Goal: Check status: Check status

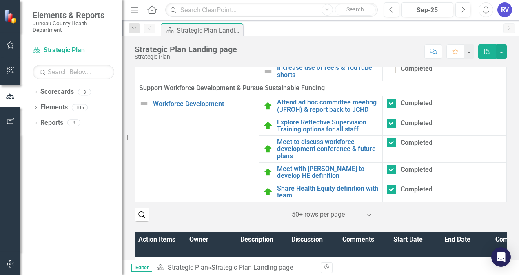
scroll to position [686, 0]
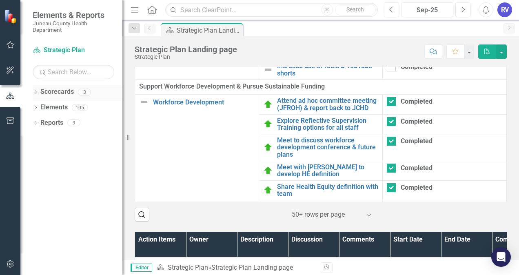
click at [65, 93] on link "Scorecards" at bounding box center [56, 91] width 33 height 9
click at [36, 91] on icon "Dropdown" at bounding box center [36, 93] width 6 height 4
click at [70, 125] on link "Performance Management" at bounding box center [84, 122] width 78 height 9
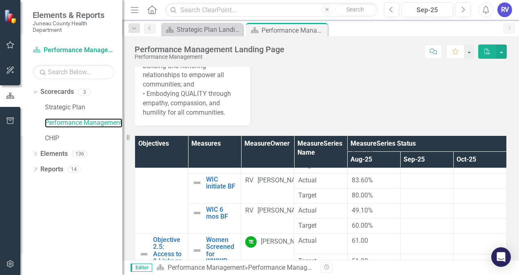
scroll to position [761, 0]
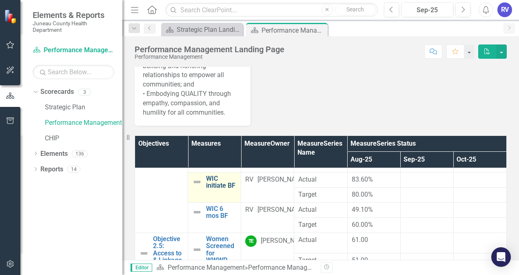
click at [211, 189] on link "WIC initiate BF" at bounding box center [221, 182] width 31 height 14
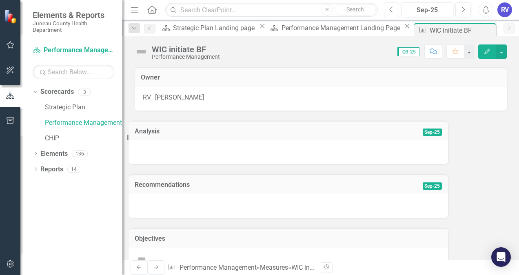
click at [396, 10] on button "Previous" at bounding box center [391, 9] width 15 height 15
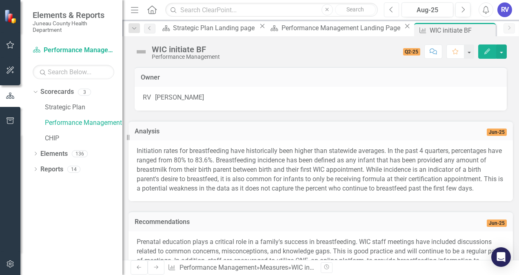
click at [396, 10] on button "Previous" at bounding box center [391, 9] width 15 height 15
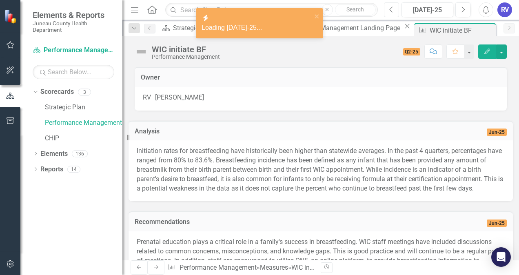
click at [396, 10] on button "Previous" at bounding box center [391, 9] width 15 height 15
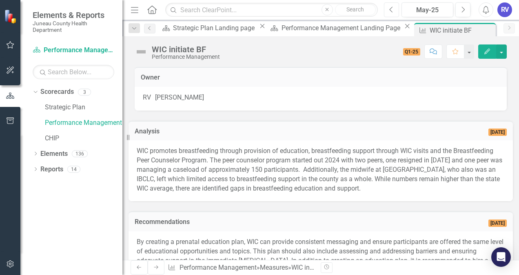
click at [392, 11] on icon "Previous" at bounding box center [391, 9] width 4 height 7
click at [393, 9] on icon "Previous" at bounding box center [391, 9] width 4 height 7
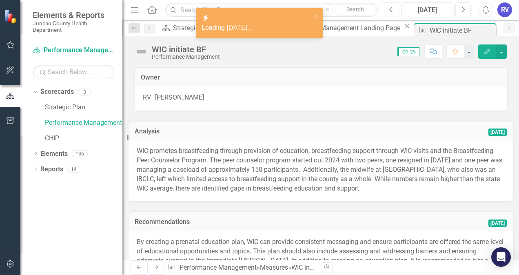
click at [393, 9] on icon "Previous" at bounding box center [391, 9] width 4 height 7
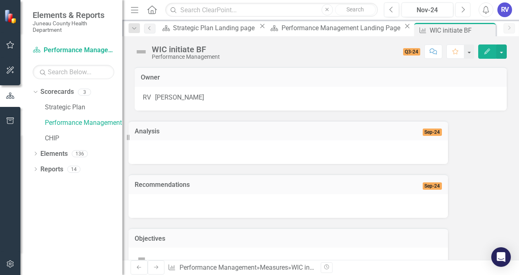
click at [463, 8] on icon "button" at bounding box center [463, 10] width 3 height 6
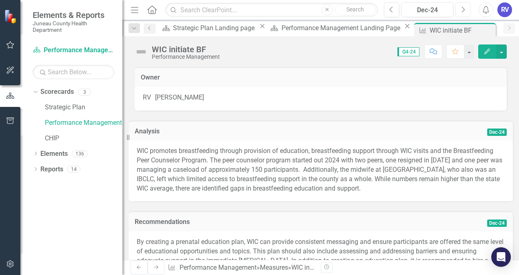
click at [462, 6] on button "Next" at bounding box center [462, 9] width 15 height 15
click at [464, 8] on icon "Next" at bounding box center [463, 9] width 4 height 7
click at [465, 7] on icon "Next" at bounding box center [463, 9] width 4 height 7
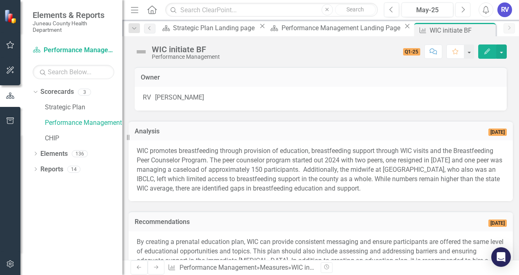
click at [465, 7] on icon "Next" at bounding box center [463, 9] width 4 height 7
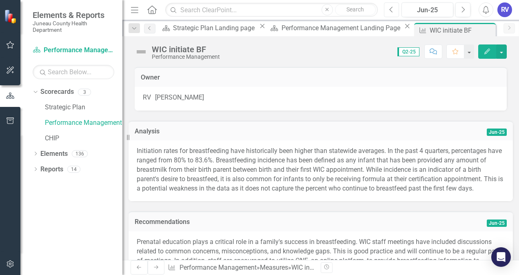
click at [392, 13] on icon "Previous" at bounding box center [391, 9] width 4 height 7
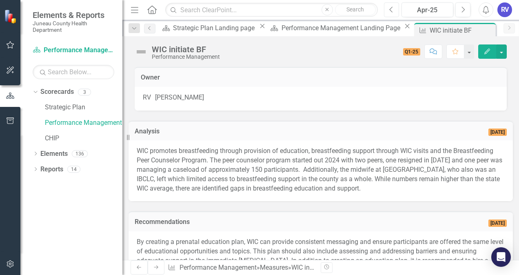
click at [396, 10] on button "Previous" at bounding box center [391, 9] width 15 height 15
click at [462, 9] on icon "Next" at bounding box center [463, 9] width 4 height 7
click at [463, 8] on icon "Next" at bounding box center [463, 9] width 4 height 7
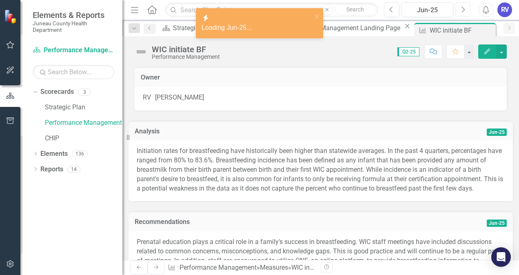
click at [463, 8] on icon "Next" at bounding box center [463, 9] width 4 height 7
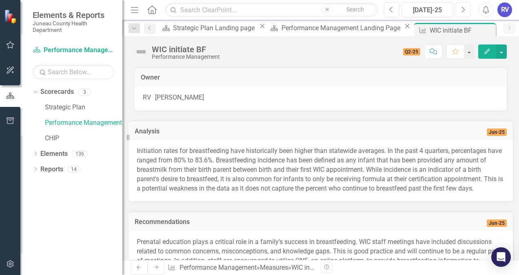
click at [463, 8] on icon "Next" at bounding box center [463, 9] width 4 height 7
click at [394, 9] on button "Previous" at bounding box center [391, 9] width 15 height 15
click at [488, 55] on button "Edit" at bounding box center [487, 51] width 18 height 14
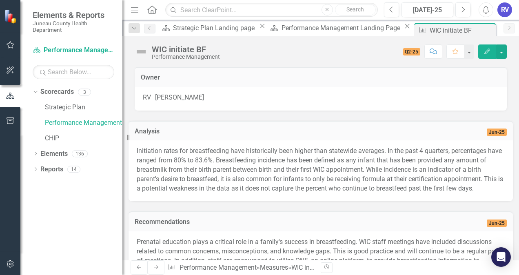
click at [489, 48] on button "Edit" at bounding box center [487, 51] width 18 height 14
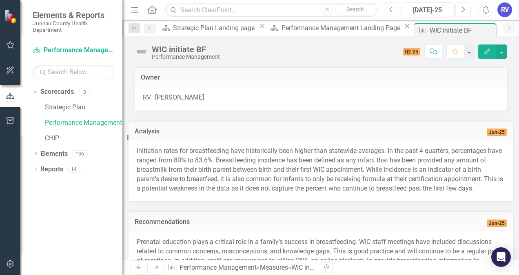
click at [391, 9] on icon "button" at bounding box center [390, 10] width 3 height 6
click at [390, 11] on icon "Previous" at bounding box center [391, 9] width 4 height 7
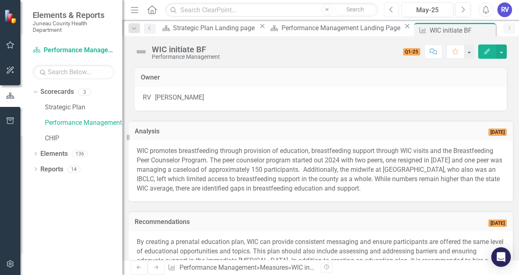
click at [391, 7] on icon "Previous" at bounding box center [391, 9] width 4 height 7
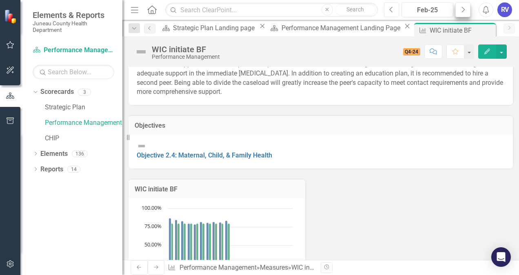
scroll to position [188, 0]
click at [462, 11] on icon "Next" at bounding box center [463, 9] width 4 height 7
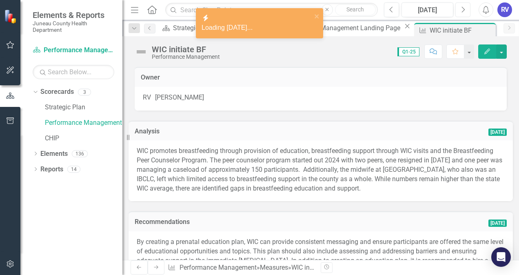
click at [464, 8] on icon "Next" at bounding box center [463, 9] width 4 height 7
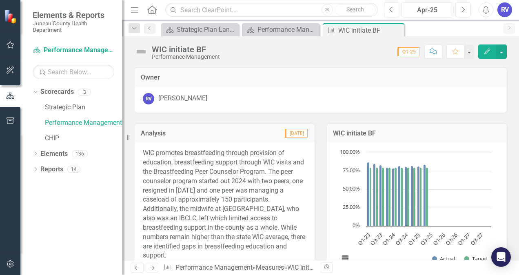
click at [464, 8] on icon "Next" at bounding box center [463, 9] width 4 height 7
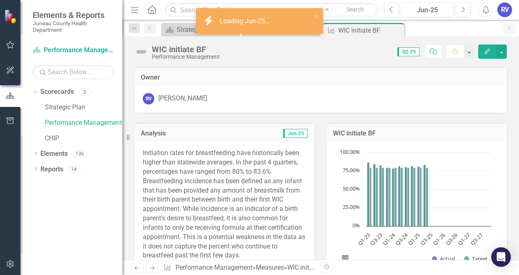
click at [464, 8] on icon "Next" at bounding box center [463, 9] width 4 height 7
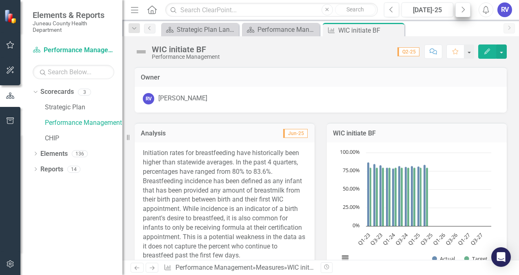
click at [465, 10] on icon "button" at bounding box center [463, 10] width 3 height 6
click at [82, 122] on link "Performance Management" at bounding box center [84, 122] width 78 height 9
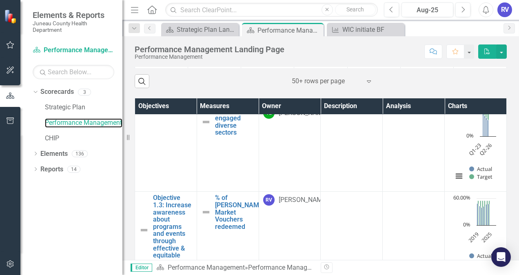
scroll to position [123, 0]
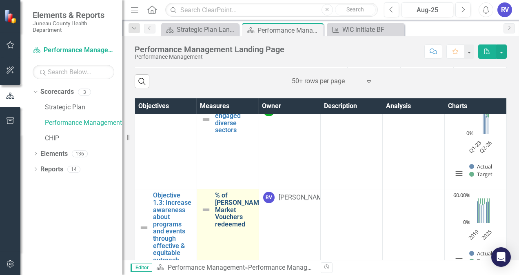
click at [233, 214] on link "% of [PERSON_NAME] Market Vouchers redeemed" at bounding box center [239, 210] width 49 height 36
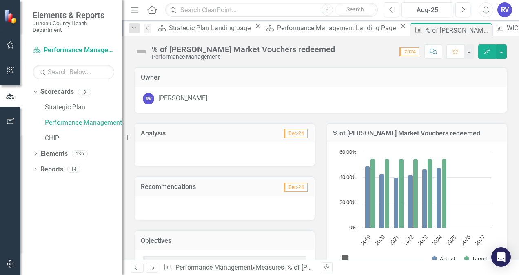
click at [500, 8] on div "RV" at bounding box center [504, 9] width 15 height 15
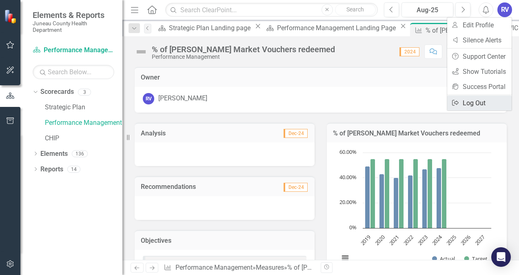
click at [464, 104] on link "Logout Log Out" at bounding box center [479, 102] width 64 height 15
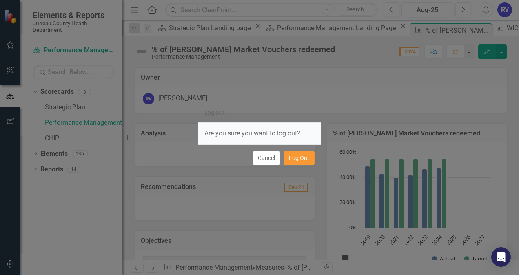
click at [305, 154] on button "Log Out" at bounding box center [299, 158] width 31 height 14
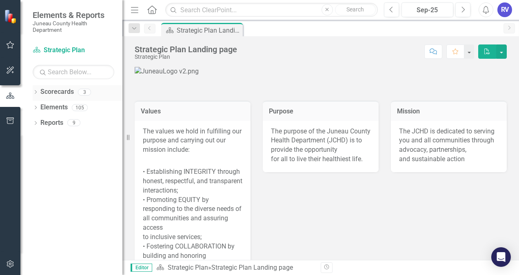
click at [64, 92] on link "Scorecards" at bounding box center [56, 91] width 33 height 9
click at [56, 92] on link "Scorecards" at bounding box center [56, 91] width 33 height 9
click at [36, 91] on icon "Dropdown" at bounding box center [36, 93] width 6 height 4
click at [66, 120] on link "Performance Management" at bounding box center [84, 122] width 78 height 9
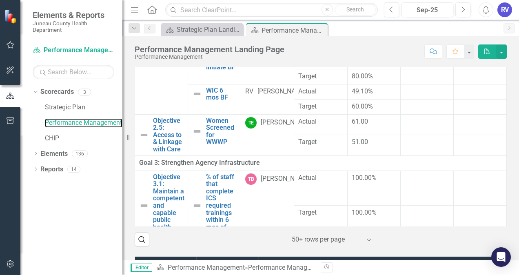
scroll to position [311, 0]
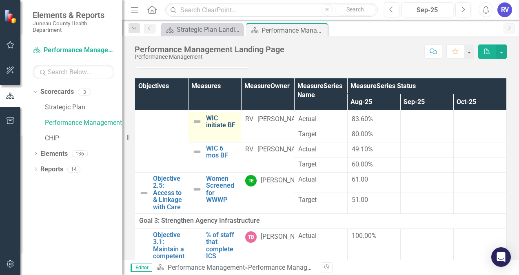
click at [214, 129] on link "WIC initiate BF" at bounding box center [221, 122] width 31 height 14
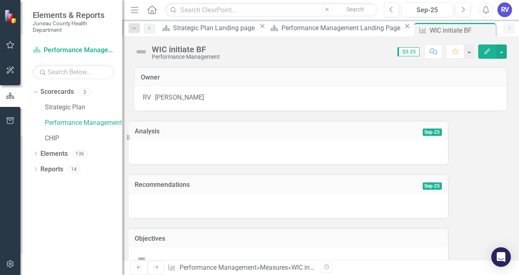
click at [487, 49] on icon "Edit" at bounding box center [487, 52] width 7 height 6
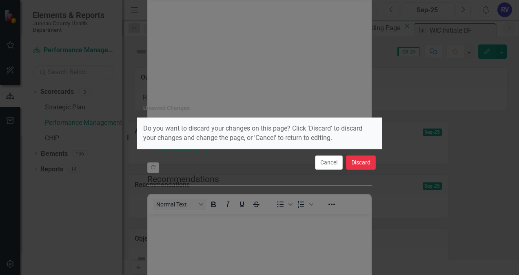
click at [356, 161] on button "Discard" at bounding box center [361, 162] width 30 height 14
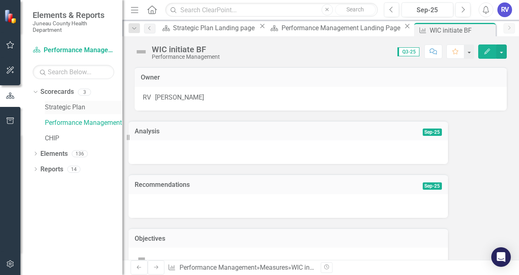
click at [58, 109] on link "Strategic Plan" at bounding box center [84, 107] width 78 height 9
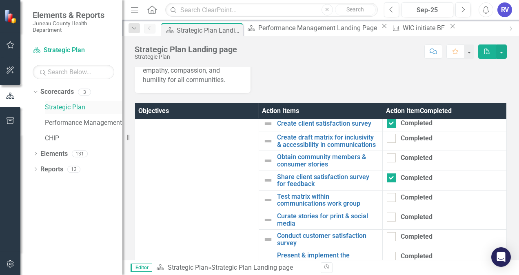
scroll to position [562, 0]
